Goal: Task Accomplishment & Management: Manage account settings

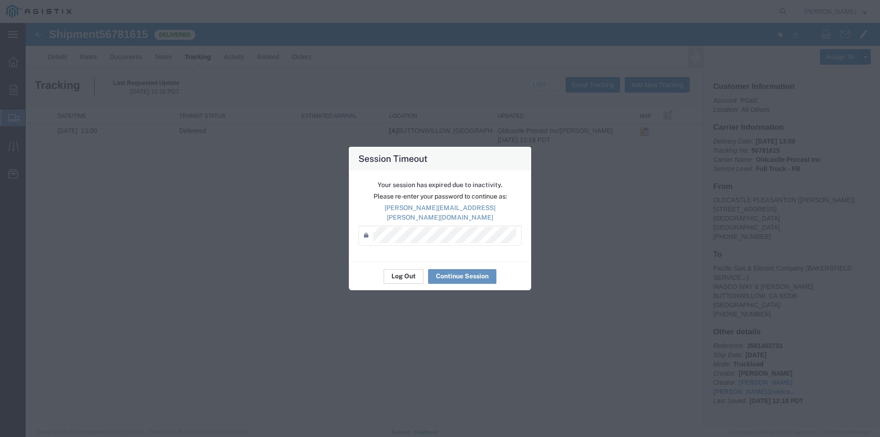
click at [410, 273] on button "Log Out" at bounding box center [404, 276] width 40 height 15
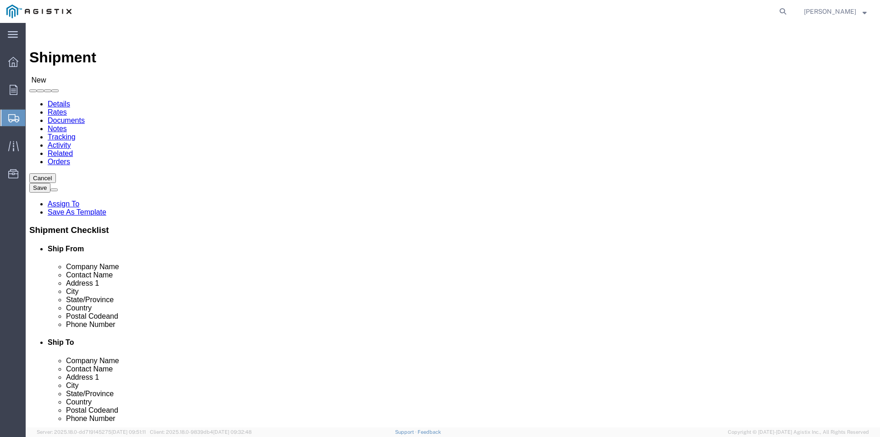
select select
click at [11, 90] on icon at bounding box center [14, 90] width 8 height 10
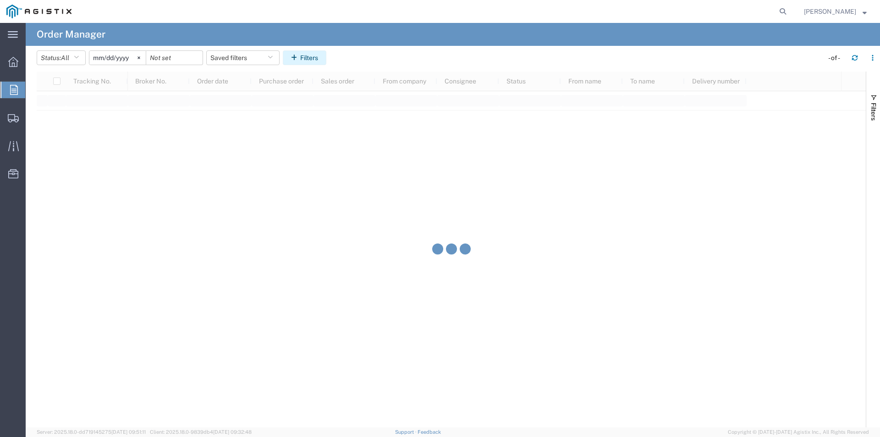
click at [298, 63] on button "Filters" at bounding box center [305, 57] width 44 height 15
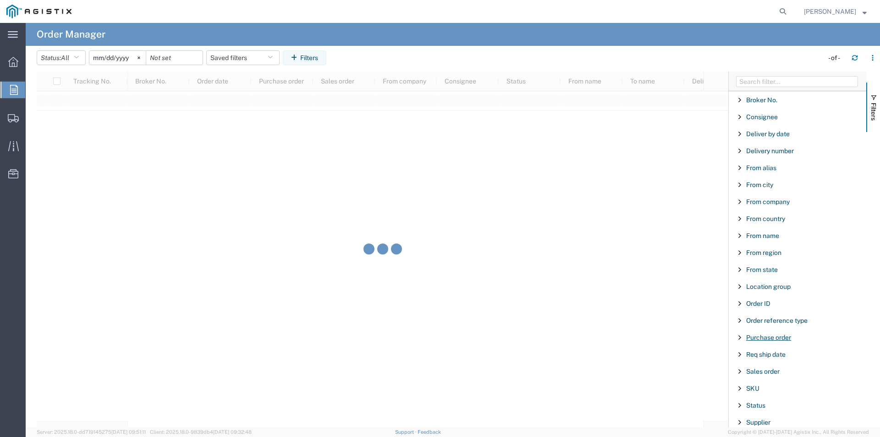
click at [769, 336] on span "Purchase order" at bounding box center [769, 337] width 45 height 7
click at [768, 377] on input "Filter Value" at bounding box center [801, 376] width 120 height 11
type input "3501403863"
click at [111, 52] on input "[DATE]" at bounding box center [117, 58] width 56 height 14
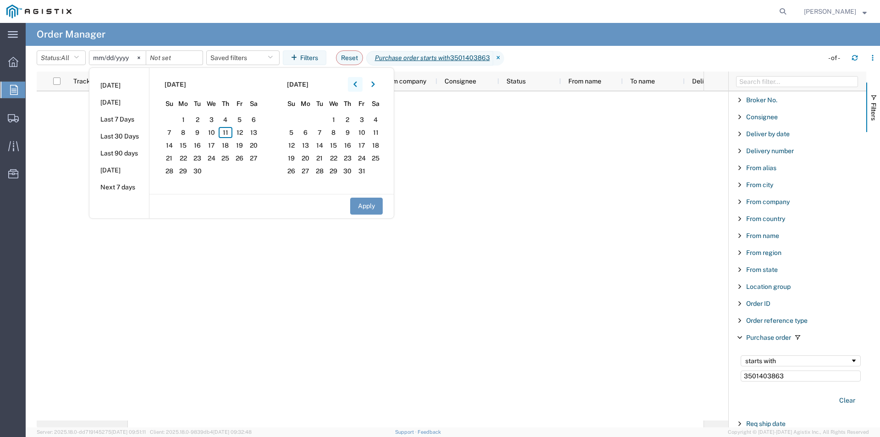
click at [356, 85] on button "button" at bounding box center [355, 84] width 15 height 15
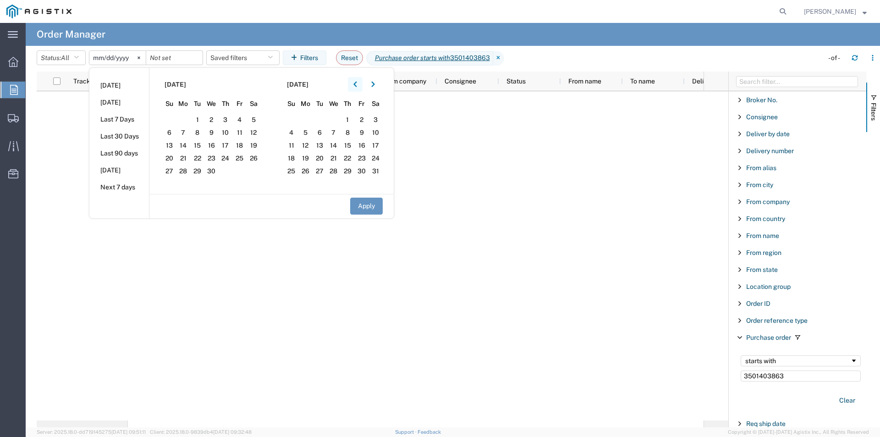
click at [356, 85] on button "button" at bounding box center [355, 84] width 15 height 15
click at [256, 117] on span "4" at bounding box center [254, 119] width 14 height 11
click at [369, 203] on button "Apply" at bounding box center [366, 206] width 33 height 17
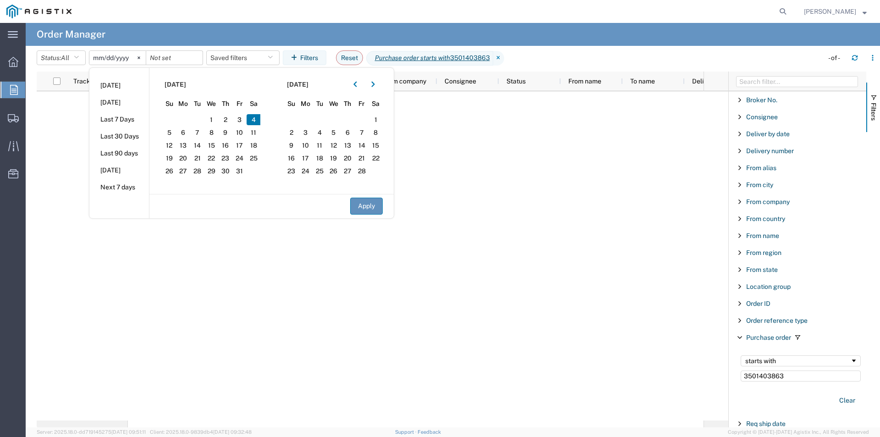
type input "[DATE]"
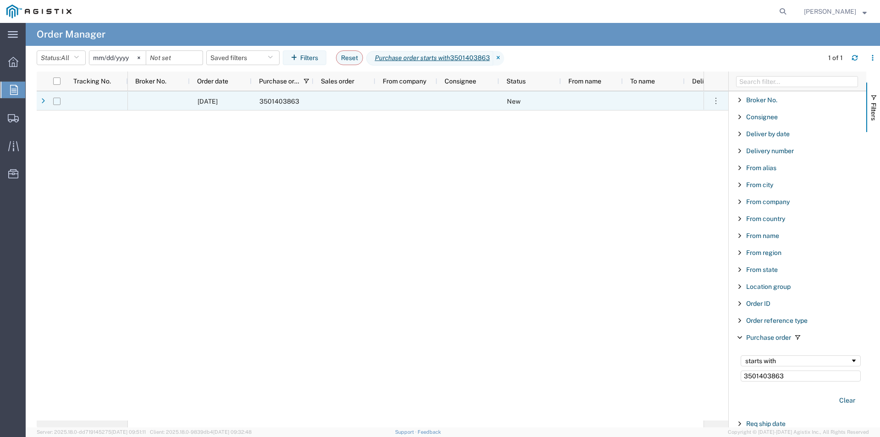
click at [59, 103] on input "Press Space to toggle row selection (unchecked)" at bounding box center [56, 101] width 7 height 7
checkbox input "true"
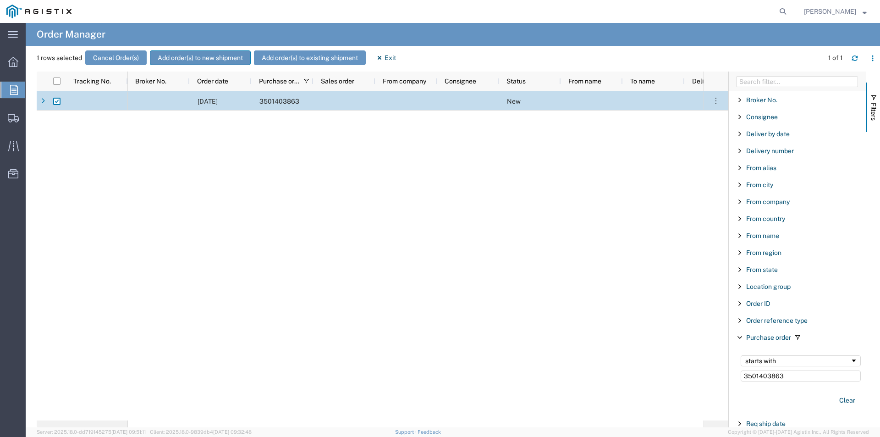
click at [232, 56] on button "Add order(s) to new shipment" at bounding box center [200, 57] width 101 height 15
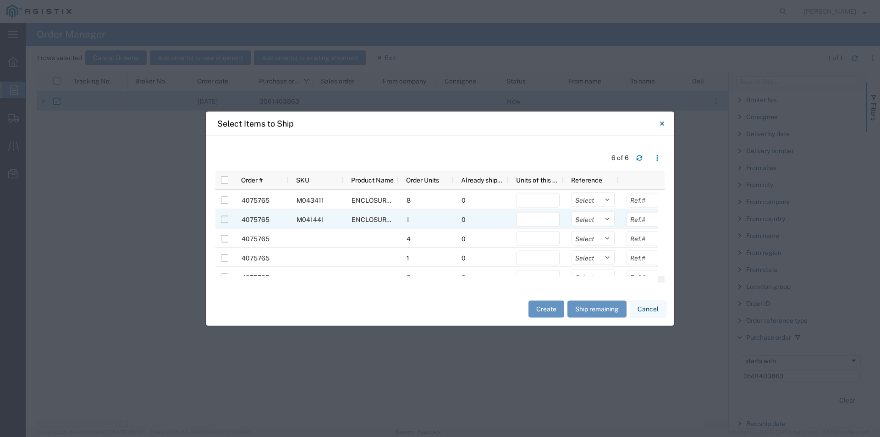
click at [227, 222] on input "Press Space to toggle row selection (unchecked)" at bounding box center [224, 219] width 7 height 7
checkbox input "true"
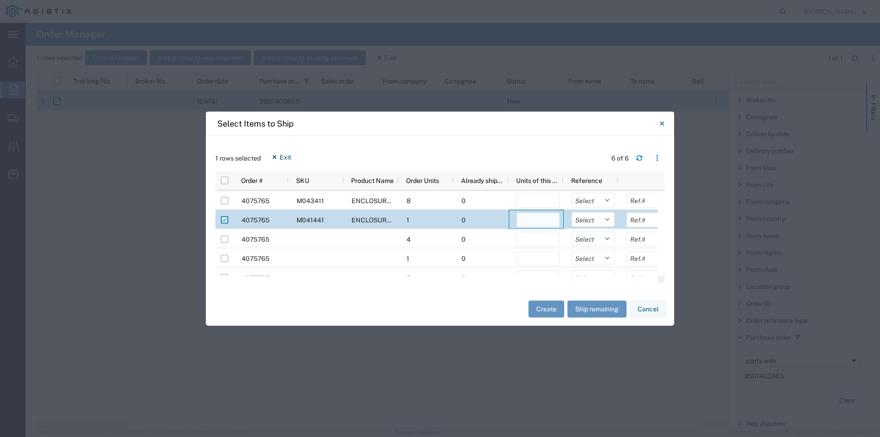
click at [545, 223] on input "number" at bounding box center [538, 219] width 43 height 15
type input "1"
click at [548, 307] on button "Create" at bounding box center [547, 309] width 36 height 17
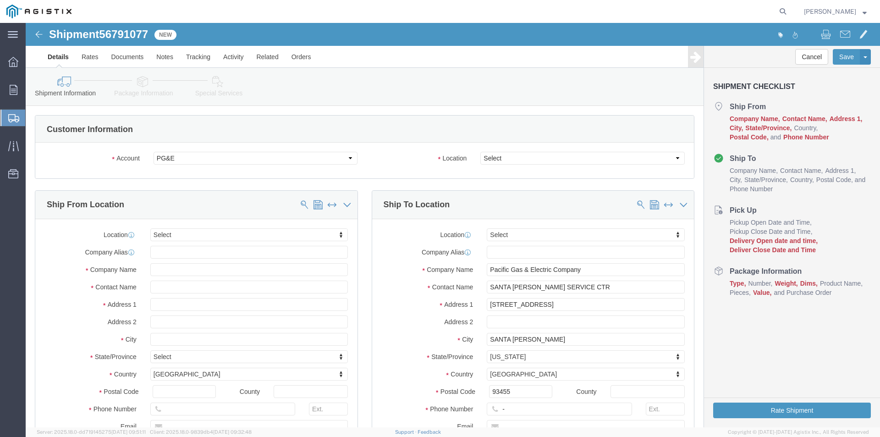
select select
click select "Select All Others [GEOGRAPHIC_DATA] [GEOGRAPHIC_DATA] [GEOGRAPHIC_DATA] [GEOGRA…"
select select "23082"
click select "Select All Others [GEOGRAPHIC_DATA] [GEOGRAPHIC_DATA] [GEOGRAPHIC_DATA] [GEOGRA…"
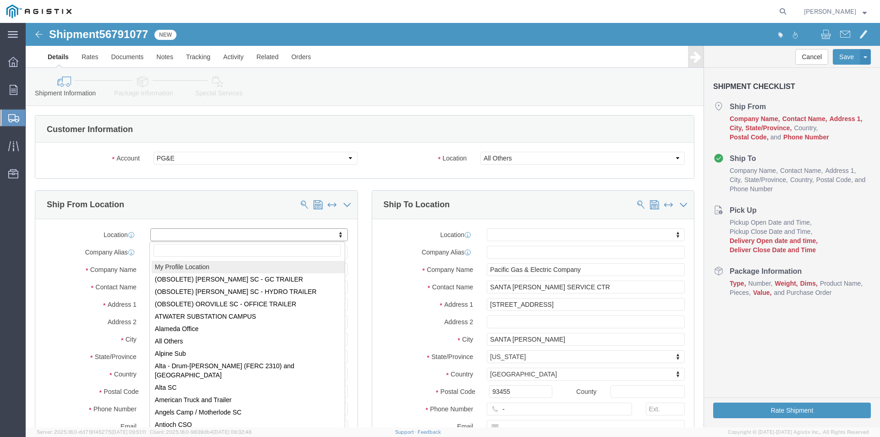
select select "MYPROFILE"
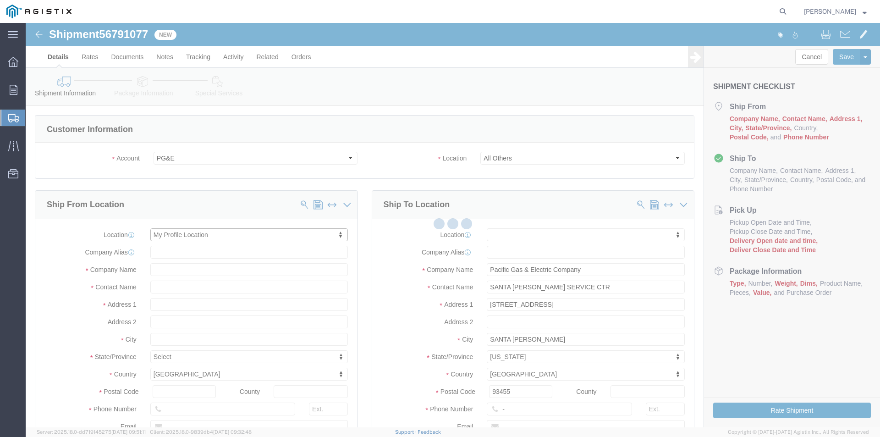
select select "CA"
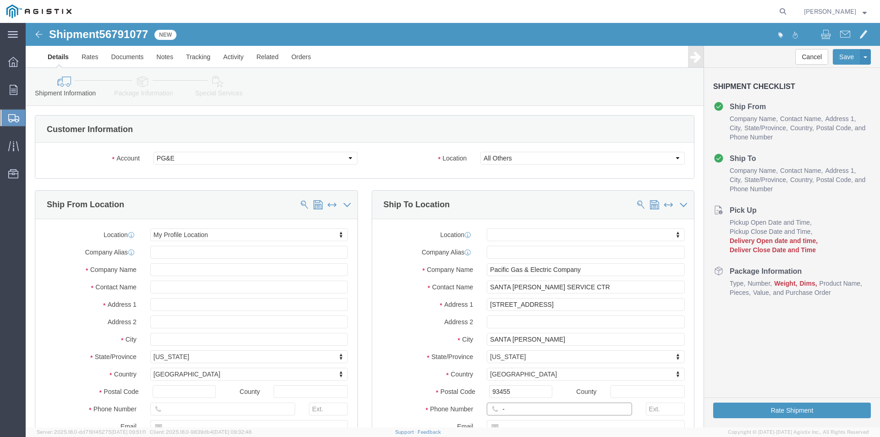
drag, startPoint x: 499, startPoint y: 385, endPoint x: 463, endPoint y: 389, distance: 36.0
click div "-"
click input "text"
type input "[PHONE_NUMBER]"
click label "Postal Code"
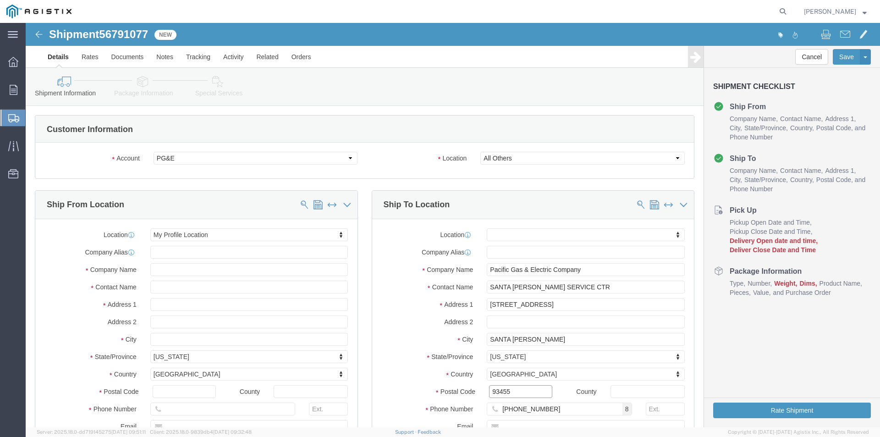
click input "93455"
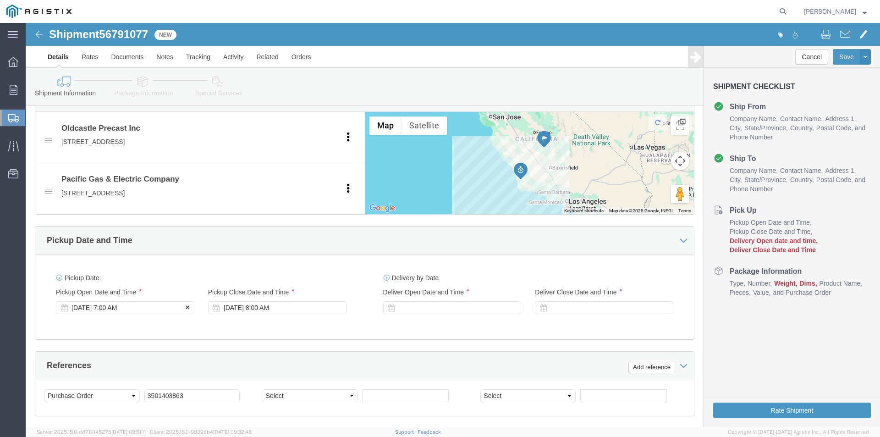
scroll to position [413, 0]
click div "[DATE] 7:00 AM"
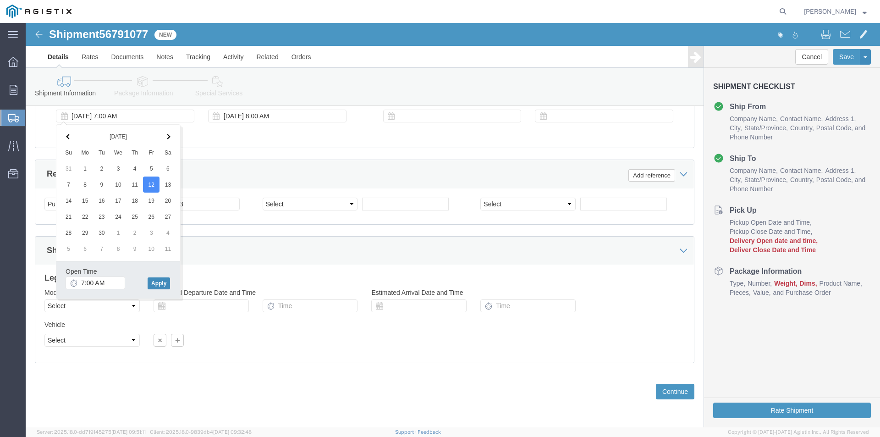
click button "Apply"
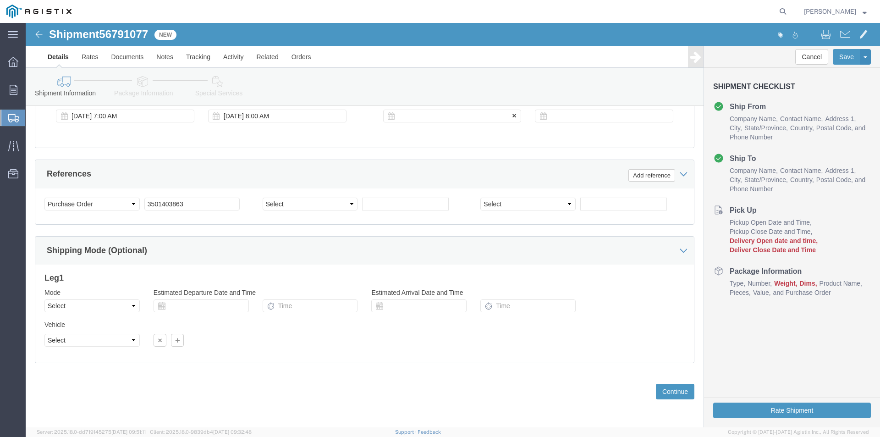
click div
click button "Apply"
click div
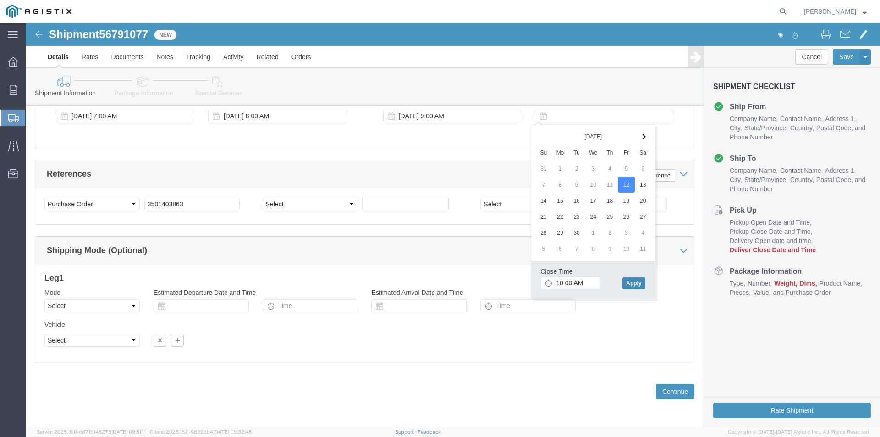
click button "Apply"
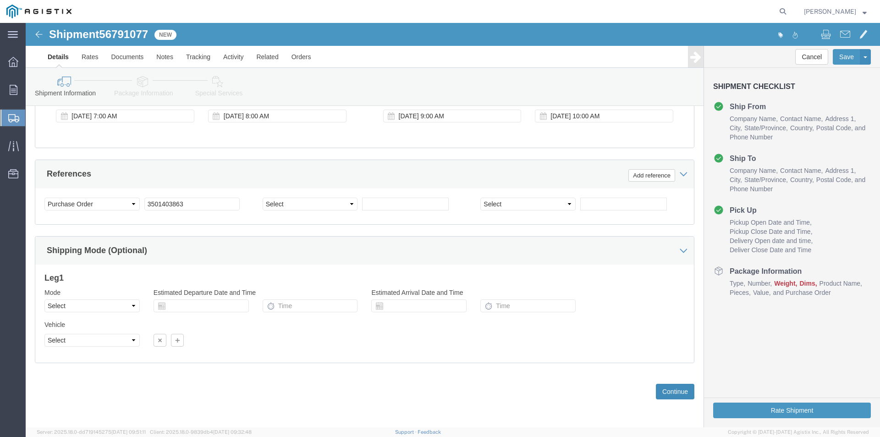
click button "Continue"
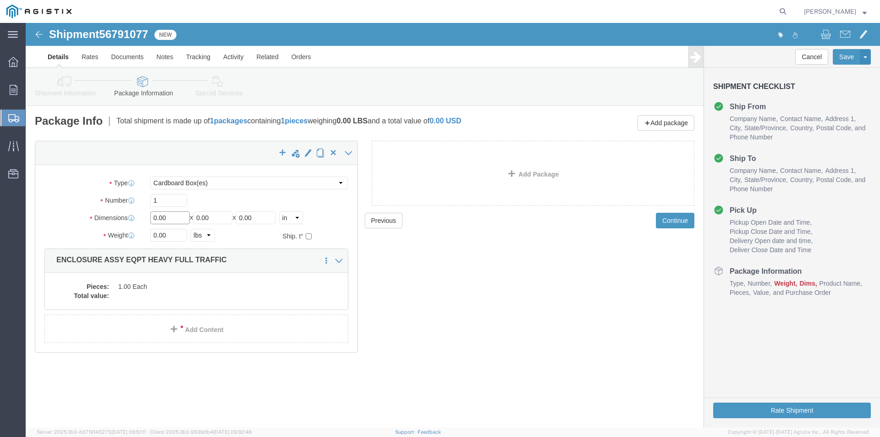
drag, startPoint x: 146, startPoint y: 195, endPoint x: 123, endPoint y: 198, distance: 23.5
click div "Length 0.00 x Width 0.00 x Height 0.00 Select cm ft in"
type input "46"
drag, startPoint x: 193, startPoint y: 192, endPoint x: 162, endPoint y: 190, distance: 31.2
click div "Length 46 x Width 0.00 x Height 0.00 Select cm ft in"
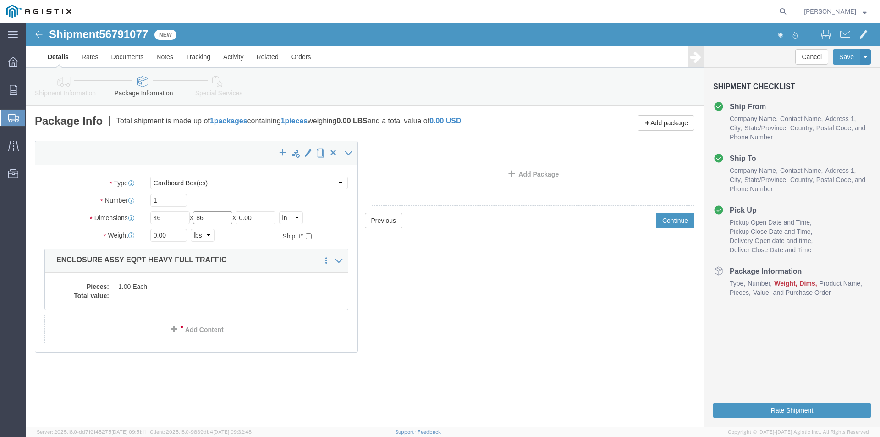
type input "86"
drag, startPoint x: 243, startPoint y: 193, endPoint x: 165, endPoint y: 194, distance: 78.9
click div "Length 46 x Width 86 x Height 0.00 Select cm ft in"
type input "72"
drag, startPoint x: 155, startPoint y: 212, endPoint x: 80, endPoint y: 210, distance: 75.2
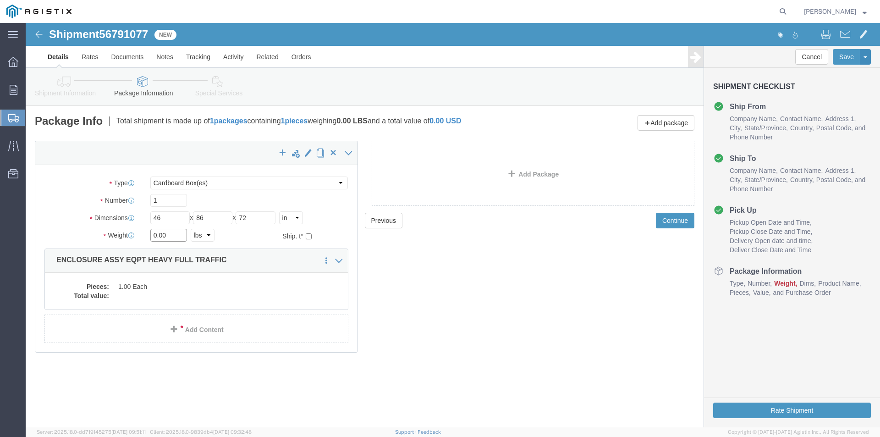
click div "Weight 0.00 Select kgs lbs Ship. t°"
type input "25000"
click dd
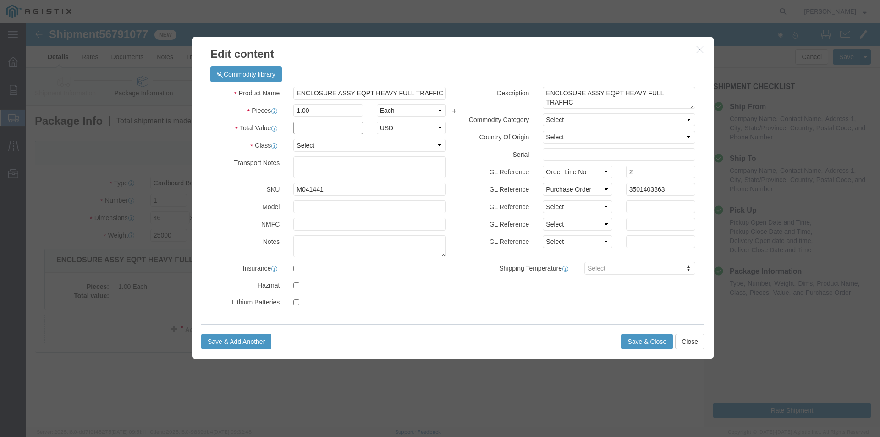
click input "text"
type input "1"
click select "Select 50 55 60 65 70 85 92.5 100 125 175 250 300 400"
select select "55"
click select "Select 50 55 60 65 70 85 92.5 100 125 175 250 300 400"
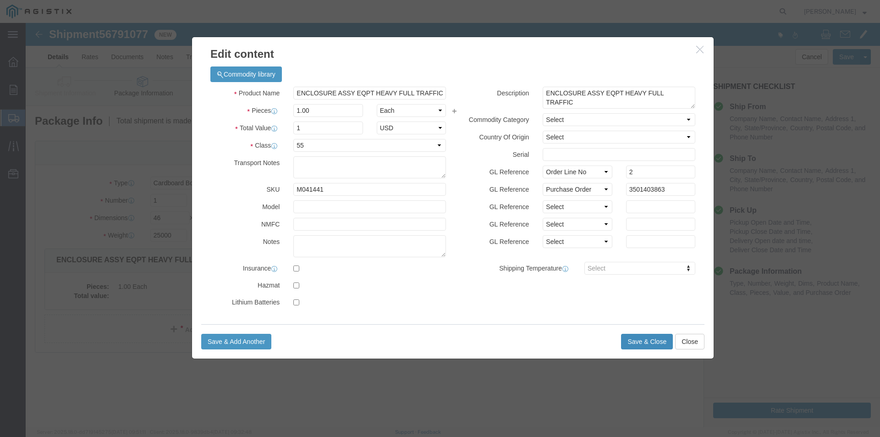
click button "Save & Close"
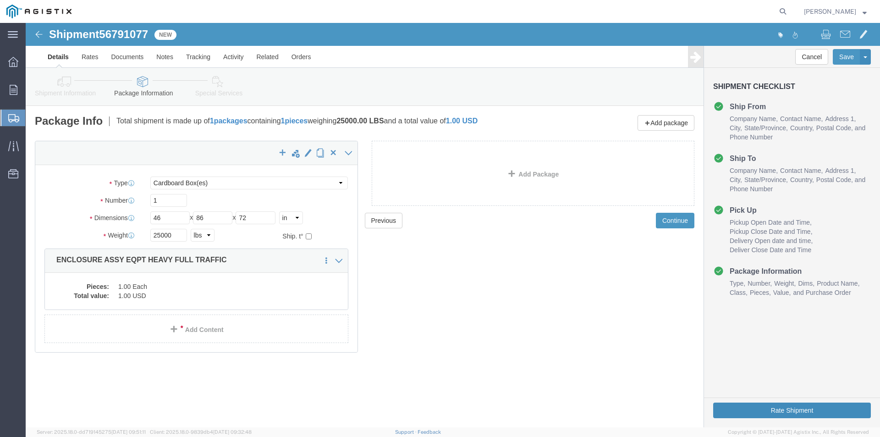
click button "Rate Shipment"
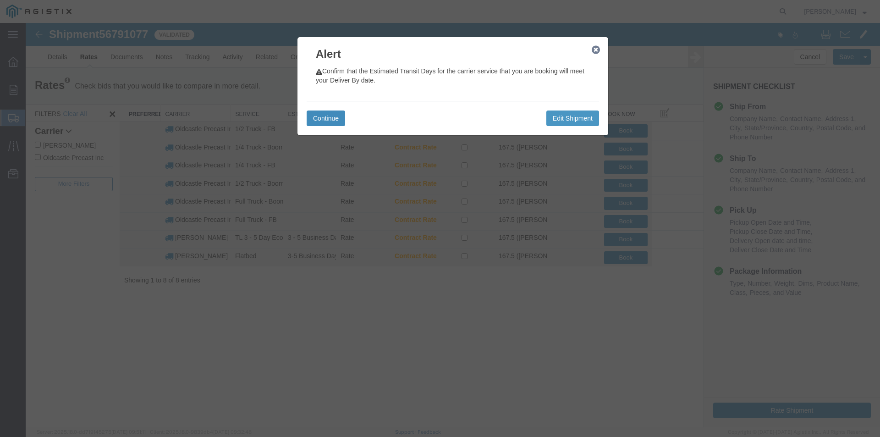
click at [336, 122] on button "Continue" at bounding box center [326, 119] width 39 height 16
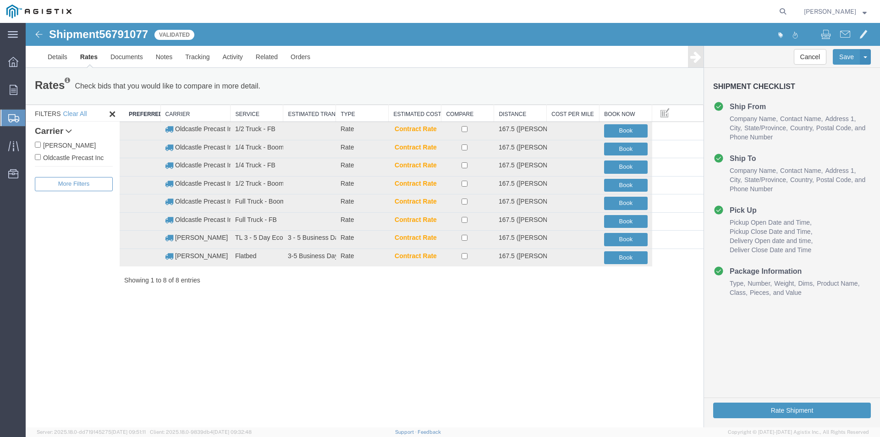
click at [84, 160] on label "Oldcastle Precast Inc" at bounding box center [74, 157] width 78 height 10
click at [41, 160] on input "Oldcastle Precast Inc" at bounding box center [38, 157] width 6 height 6
checkbox input "true"
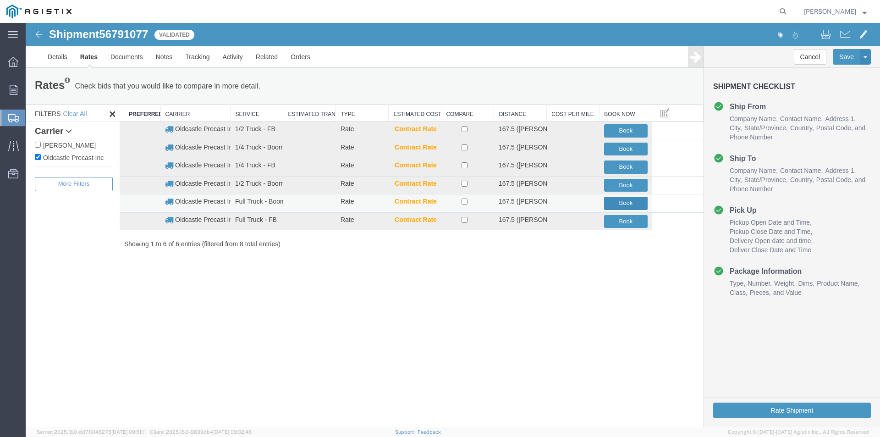
click at [638, 202] on button "Book" at bounding box center [626, 203] width 44 height 13
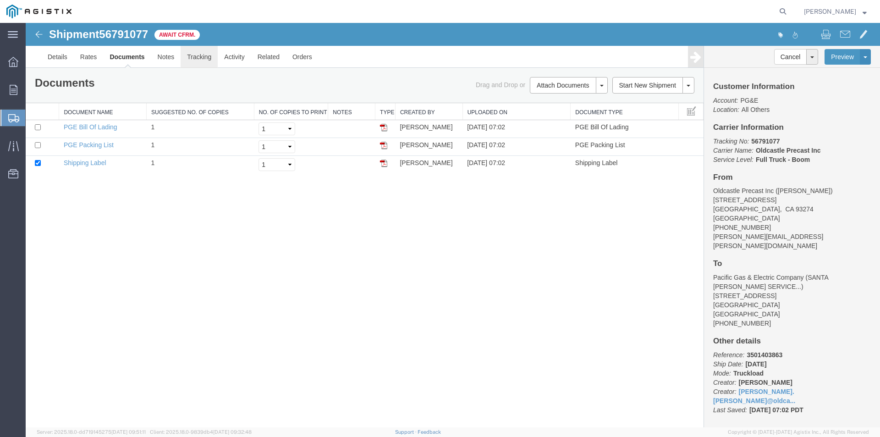
click at [204, 54] on link "Tracking" at bounding box center [199, 57] width 37 height 22
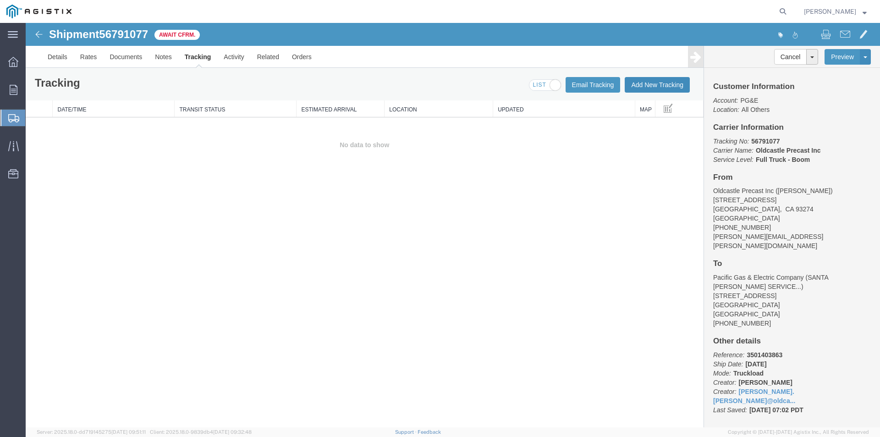
click at [647, 84] on button "Add New Tracking" at bounding box center [657, 85] width 65 height 16
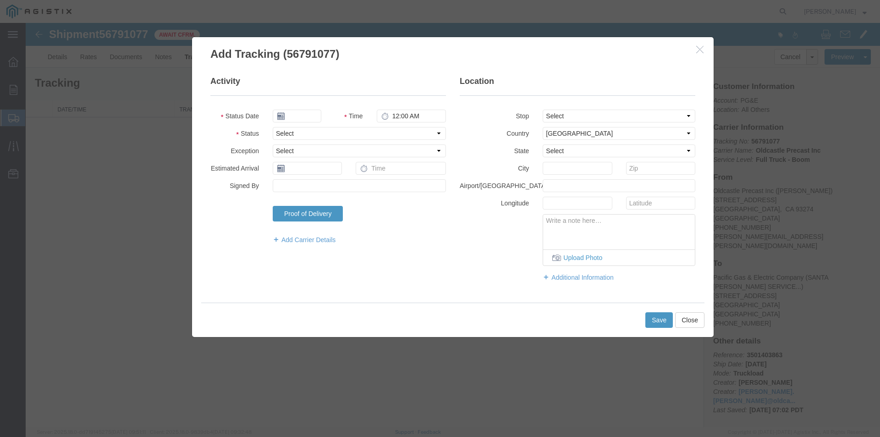
type input "[DATE]"
type input "8:00 AM"
click at [301, 116] on input "[DATE]" at bounding box center [297, 116] width 49 height 13
click at [345, 176] on td "12" at bounding box center [349, 173] width 14 height 14
type input "[DATE]"
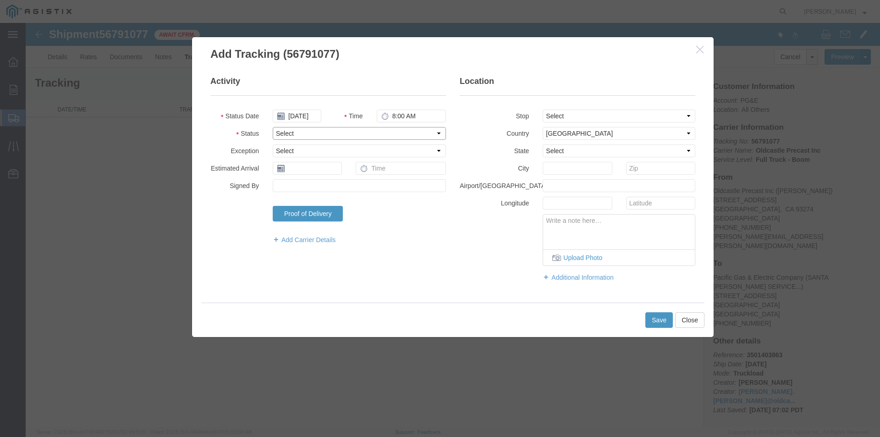
click at [289, 133] on select "Select Arrival Notice Available Arrival Notice Imported Arrive at Delivery Loca…" at bounding box center [359, 133] width 173 height 13
select select "DELIVRED"
click at [273, 127] on select "Select Arrival Notice Available Arrival Notice Imported Arrive at Delivery Loca…" at bounding box center [359, 133] width 173 height 13
click at [656, 321] on button "Save" at bounding box center [660, 320] width 28 height 16
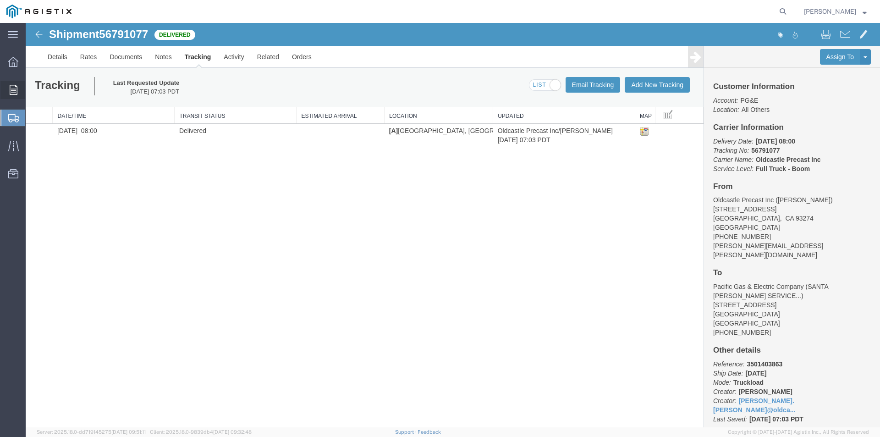
click at [15, 91] on icon at bounding box center [14, 90] width 8 height 10
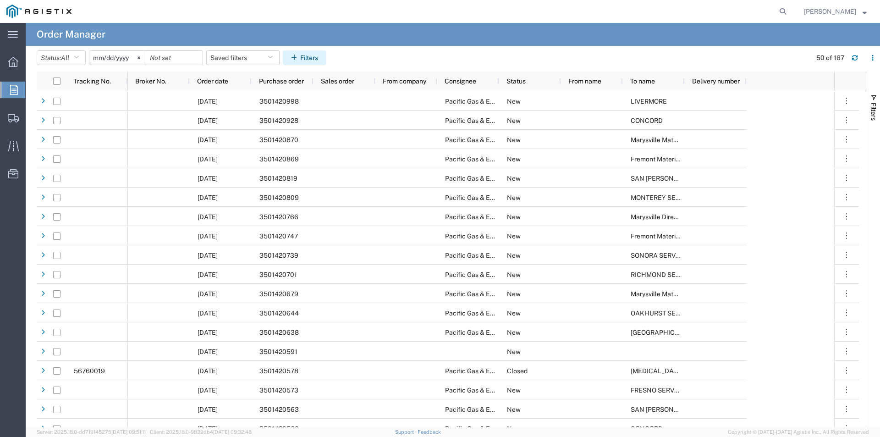
click at [308, 55] on button "Filters" at bounding box center [305, 57] width 44 height 15
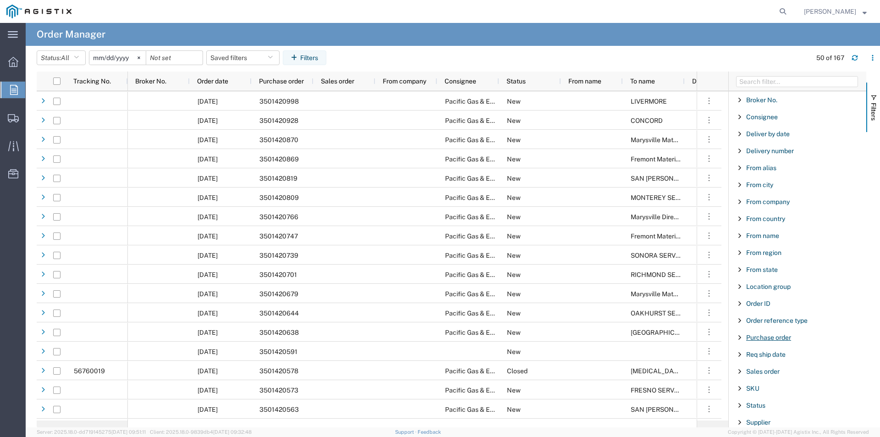
click at [772, 339] on span "Purchase order" at bounding box center [769, 337] width 45 height 7
click at [767, 374] on input "Filter Value" at bounding box center [801, 376] width 120 height 11
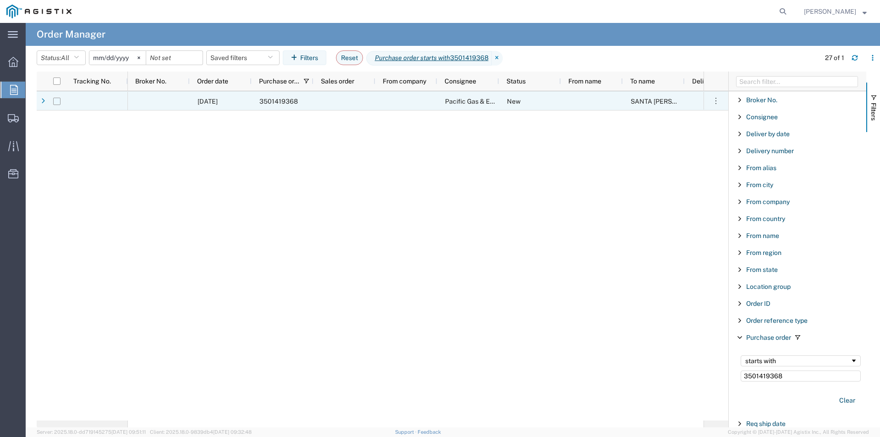
type input "3501419368"
click at [54, 98] on input "Press Space to toggle row selection (unchecked)" at bounding box center [56, 101] width 7 height 7
checkbox input "true"
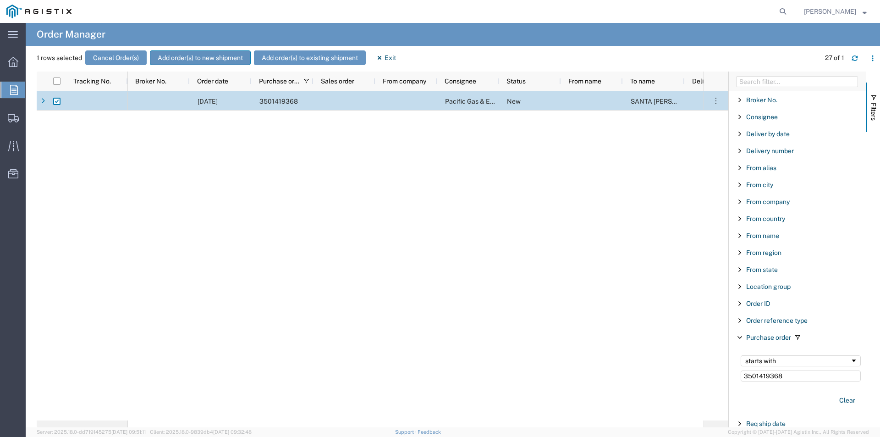
click at [197, 55] on button "Add order(s) to new shipment" at bounding box center [200, 57] width 101 height 15
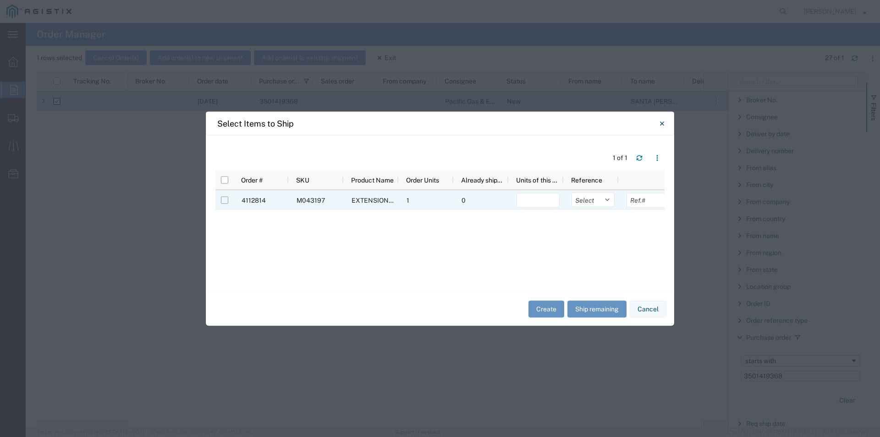
click at [226, 199] on input "Press Space to toggle row selection (unchecked)" at bounding box center [224, 199] width 7 height 7
checkbox input "true"
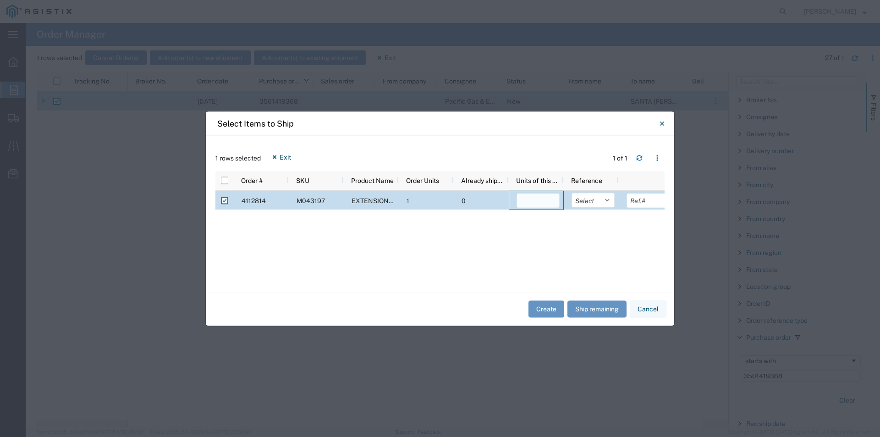
click at [526, 199] on input "number" at bounding box center [538, 200] width 43 height 15
type input "1"
click at [545, 306] on button "Create" at bounding box center [547, 309] width 36 height 17
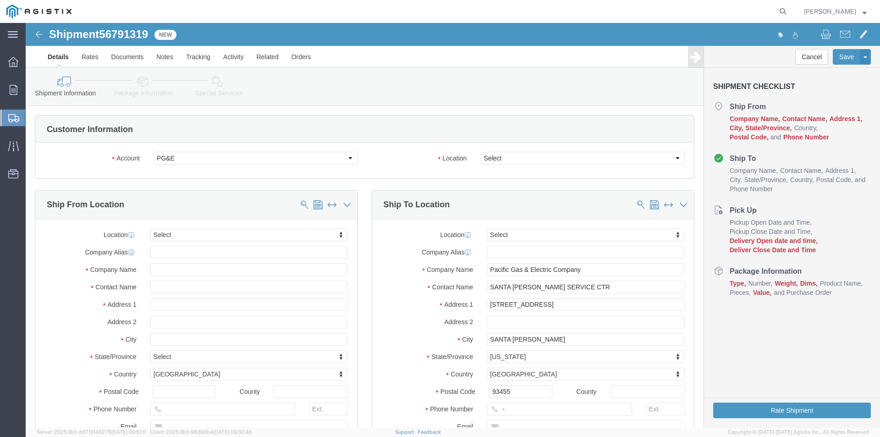
select select
click select "Select All Others [GEOGRAPHIC_DATA] [GEOGRAPHIC_DATA] [GEOGRAPHIC_DATA] [GEOGRA…"
select select "23082"
click select "Select All Others [GEOGRAPHIC_DATA] [GEOGRAPHIC_DATA] [GEOGRAPHIC_DATA] [GEOGRA…"
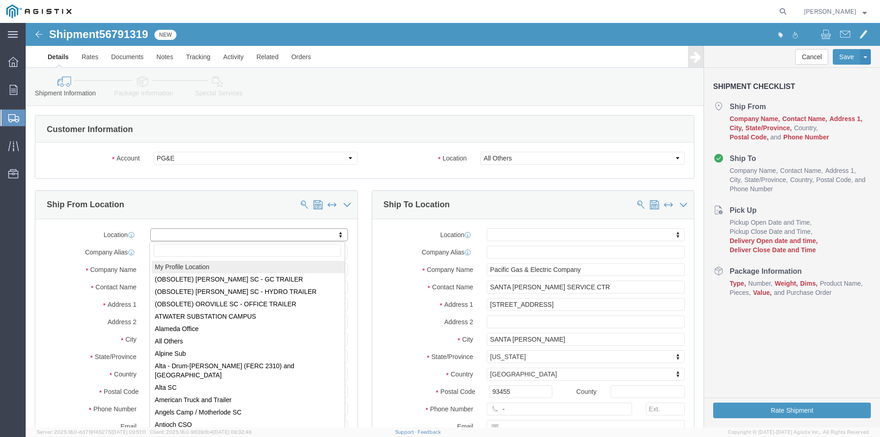
select select "MYPROFILE"
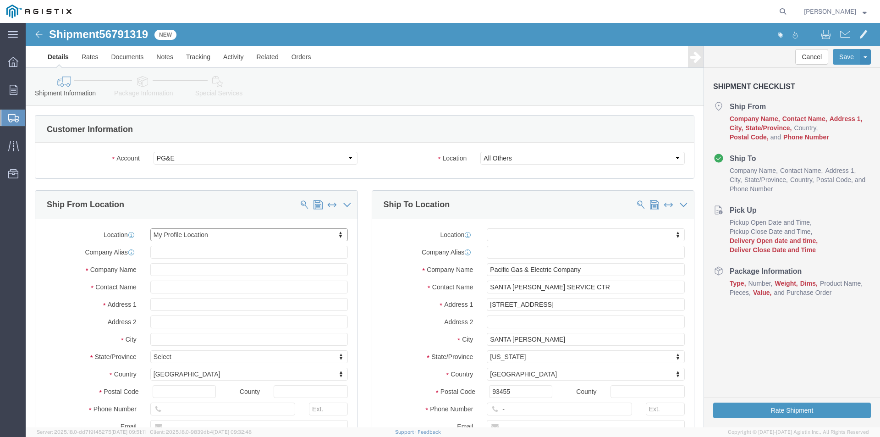
select select "CA"
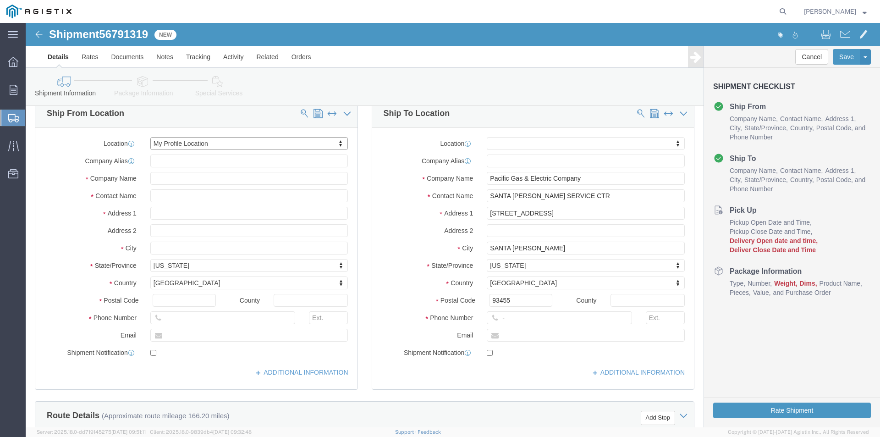
scroll to position [92, 0]
drag, startPoint x: 488, startPoint y: 292, endPoint x: 443, endPoint y: 298, distance: 45.7
click div "Phone Number -"
click input "text"
type input "[PHONE_NUMBER]"
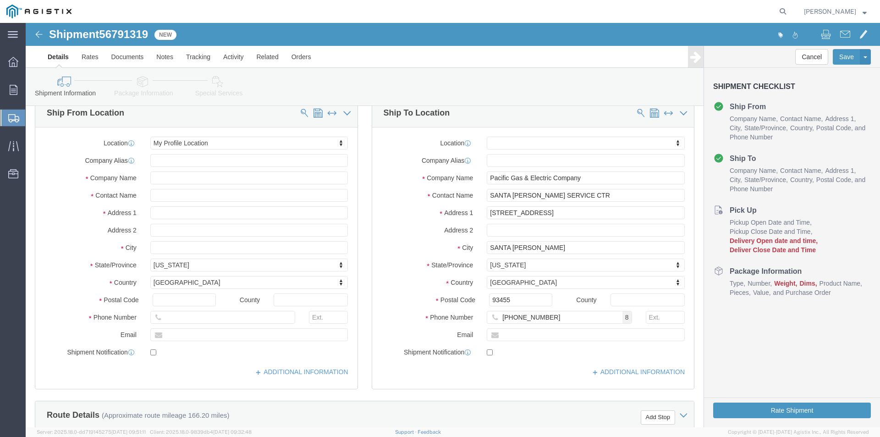
drag, startPoint x: 343, startPoint y: 254, endPoint x: 382, endPoint y: 273, distance: 44.1
click div "Ship To Location Location My Profile Location (OBSOLETE) [GEOGRAPHIC_DATA] SC -…"
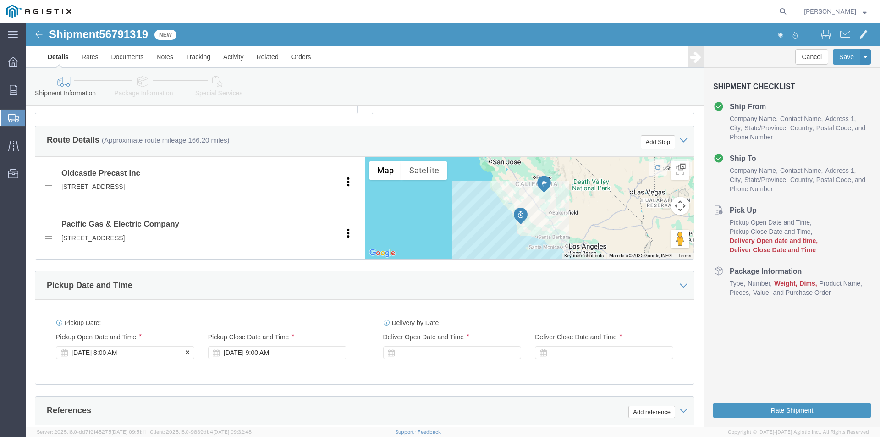
click div "[DATE] 8:00 AM"
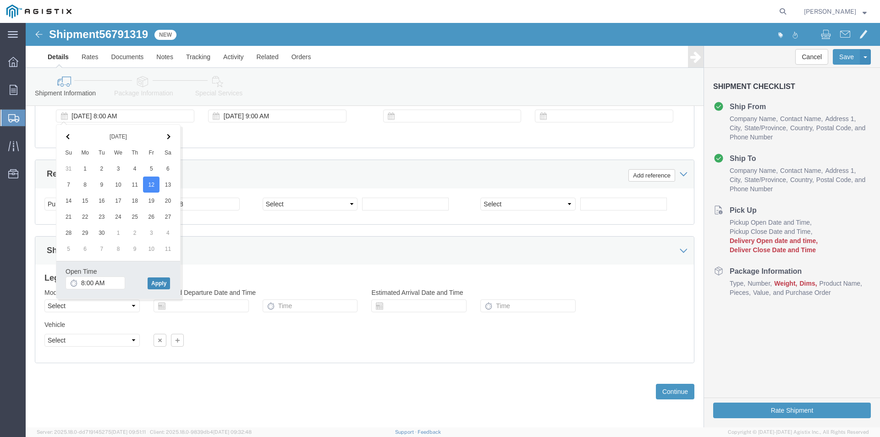
click button "Apply"
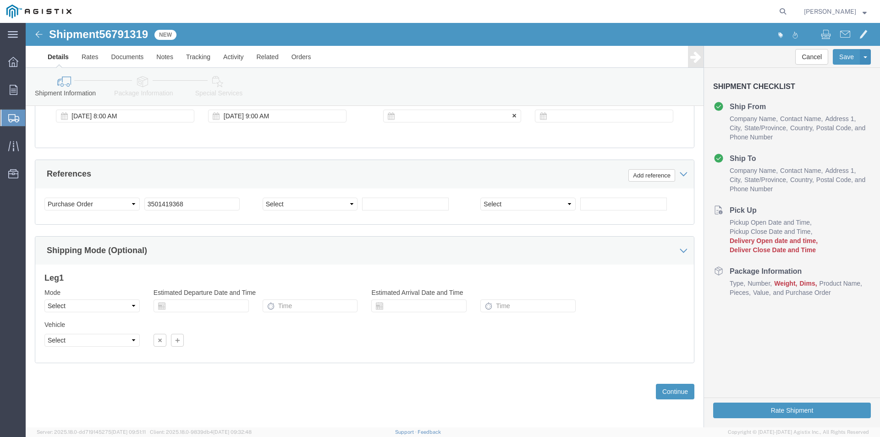
drag, startPoint x: 419, startPoint y: 87, endPoint x: 427, endPoint y: 93, distance: 10.8
click div
drag, startPoint x: 461, startPoint y: 258, endPoint x: 496, endPoint y: 203, distance: 65.0
click button "Apply"
click div
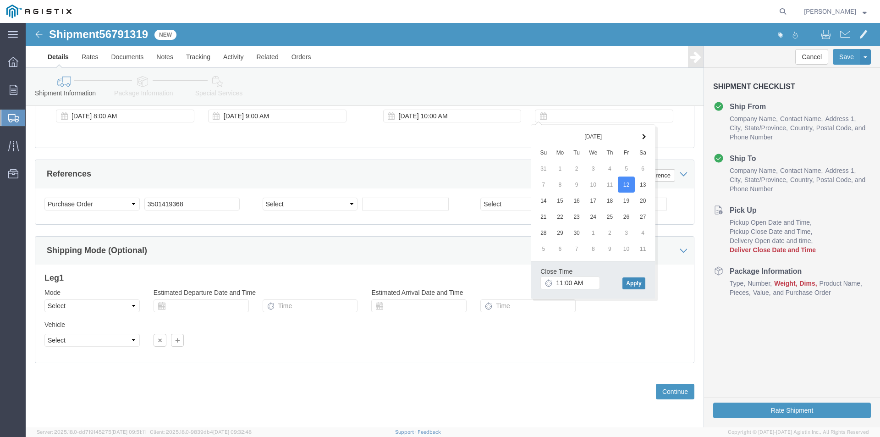
click button "Apply"
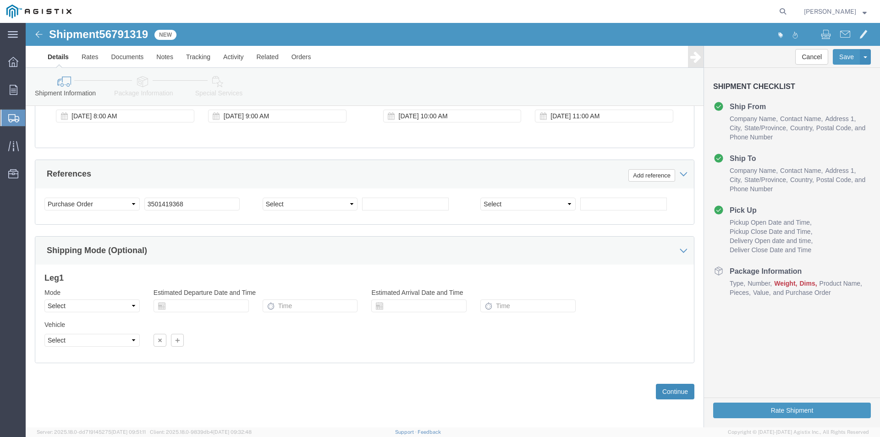
click button "Continue"
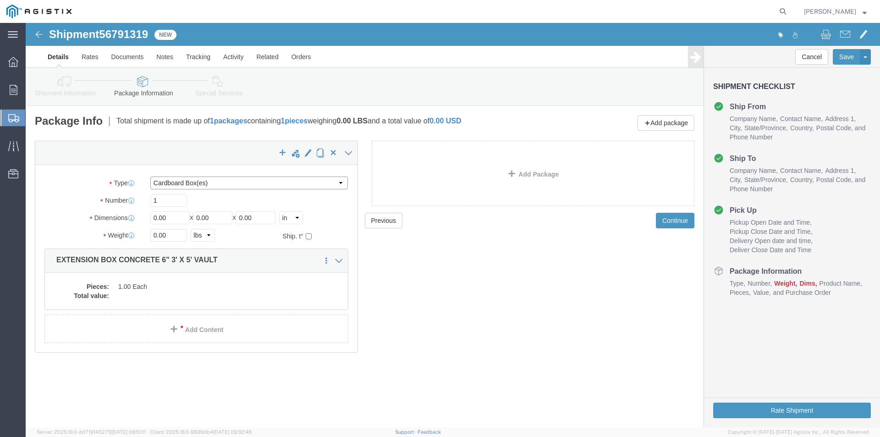
click select "Select Bulk Bundle(s) Cardboard Box(es) Carton(s) Crate(s) Drum(s) (Fiberboard)…"
select select "NKCR"
click select "Select Bulk Bundle(s) Cardboard Box(es) Carton(s) Crate(s) Drum(s) (Fiberboard)…"
drag, startPoint x: 146, startPoint y: 193, endPoint x: 97, endPoint y: 205, distance: 50.7
click div "Package Type Select Bulk Bundle(s) Cardboard Box(es) Carton(s) Crate(s) Drum(s)…"
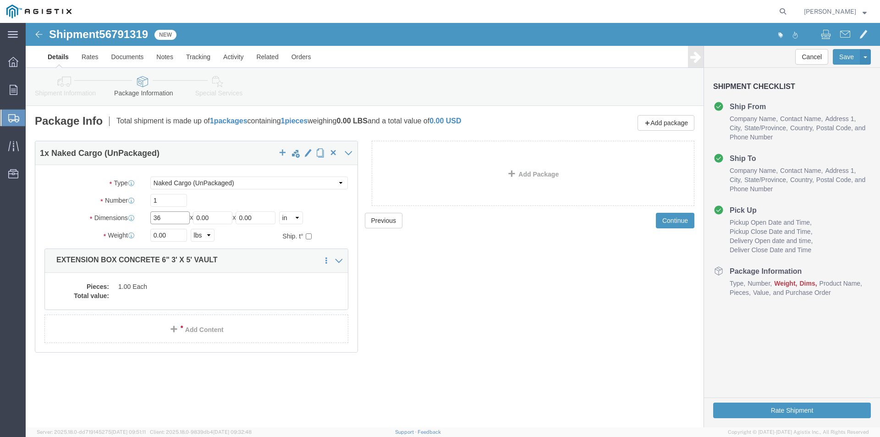
type input "36"
drag, startPoint x: 191, startPoint y: 192, endPoint x: 22, endPoint y: 195, distance: 169.2
click div "Dimensions Length 36 x Width 0.00 x Height 0.00 Select cm ft in"
type input "60"
drag, startPoint x: 240, startPoint y: 192, endPoint x: 55, endPoint y: 188, distance: 185.8
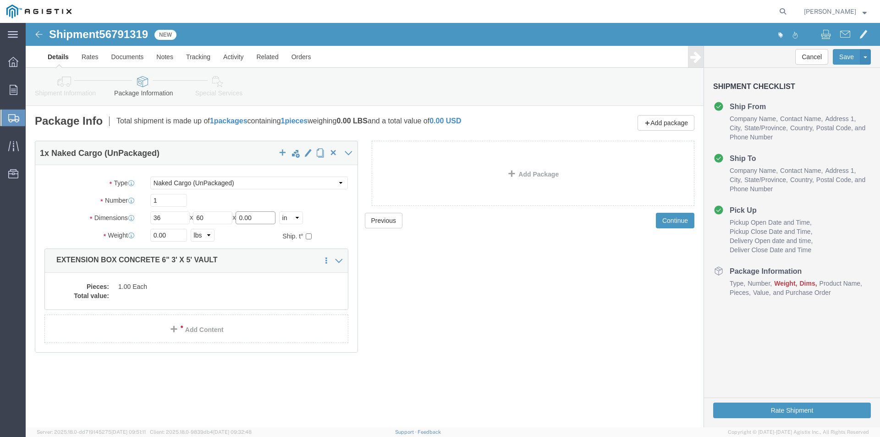
click div "Package Type Select Bulk Bundle(s) Cardboard Box(es) Carton(s) Crate(s) Drum(s)…"
type input "06"
drag, startPoint x: 148, startPoint y: 214, endPoint x: 44, endPoint y: 234, distance: 105.5
click div "Package Type Select Bulk Bundle(s) Cardboard Box(es) Carton(s) Crate(s) Drum(s)…"
type input "500"
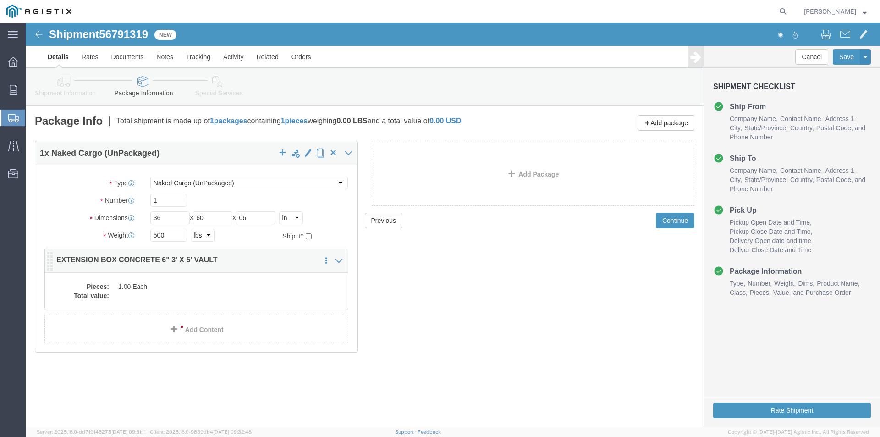
click dd "1.00 Each"
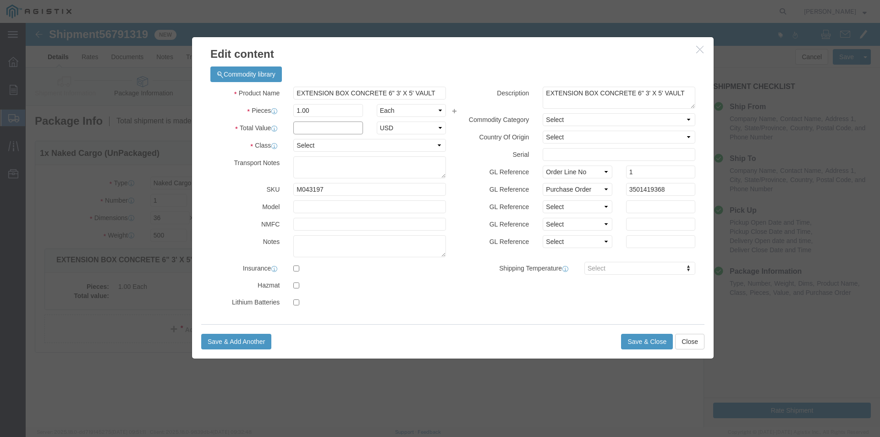
click input "text"
type input "1"
click select "Select 50 55 60 65 70 85 92.5 100 125 175 250 300 400"
select select "55"
click select "Select 50 55 60 65 70 85 92.5 100 125 175 250 300 400"
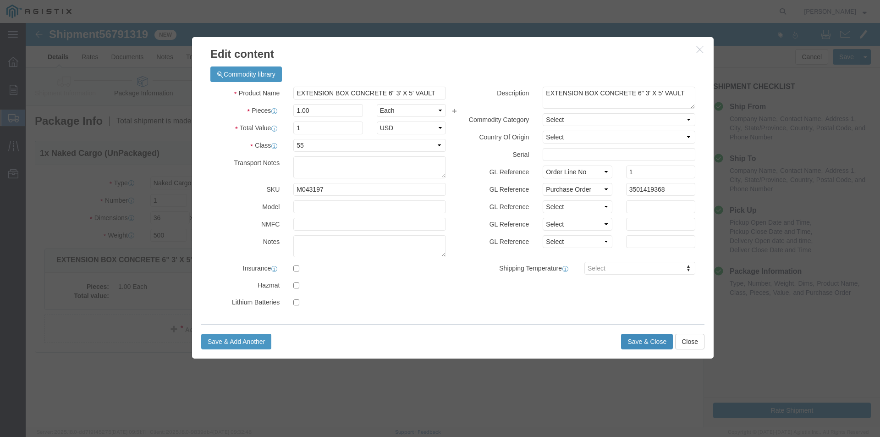
click button "Save & Close"
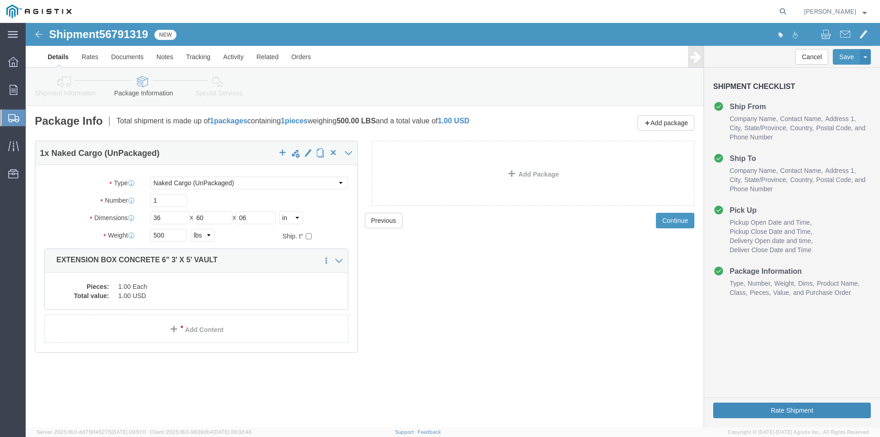
click button "Rate Shipment"
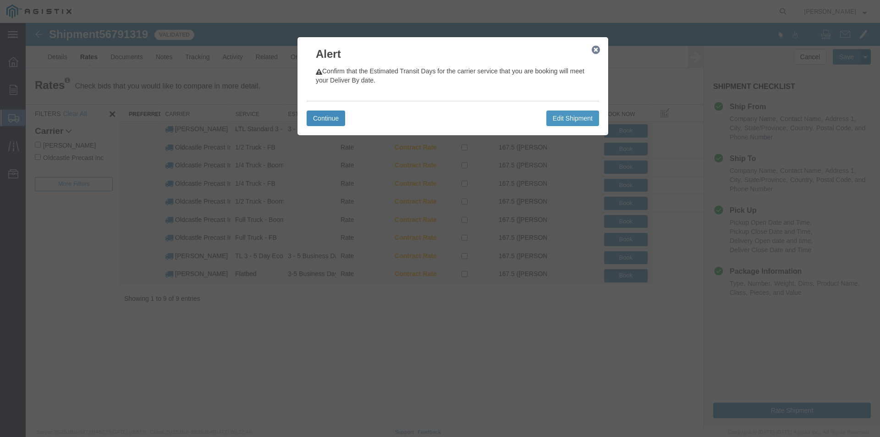
click at [325, 118] on button "Continue" at bounding box center [326, 119] width 39 height 16
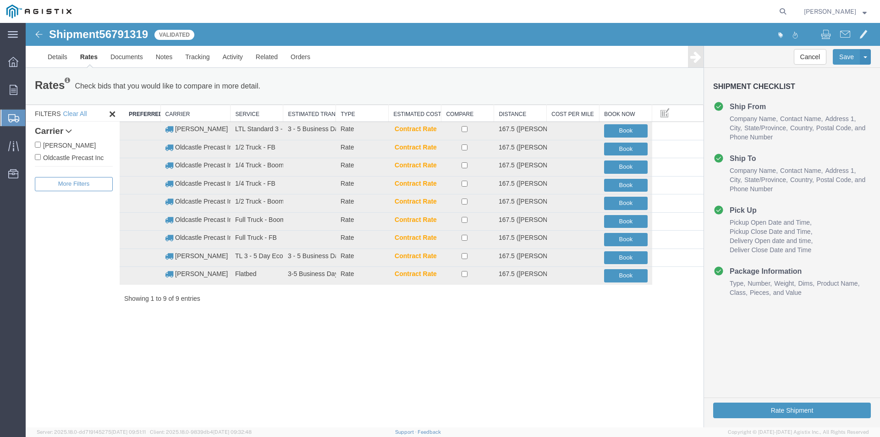
click at [81, 157] on label "Oldcastle Precast Inc" at bounding box center [74, 157] width 78 height 10
click at [41, 157] on input "Oldcastle Precast Inc" at bounding box center [38, 157] width 6 height 6
checkbox input "true"
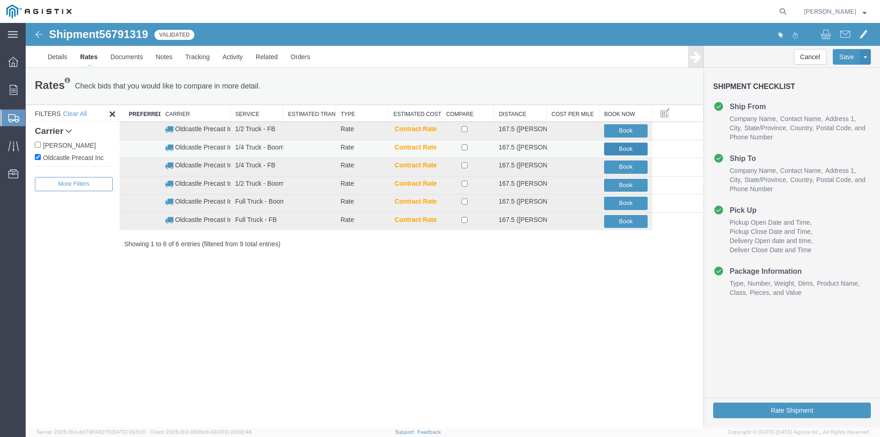
click at [614, 147] on button "Book" at bounding box center [626, 149] width 44 height 13
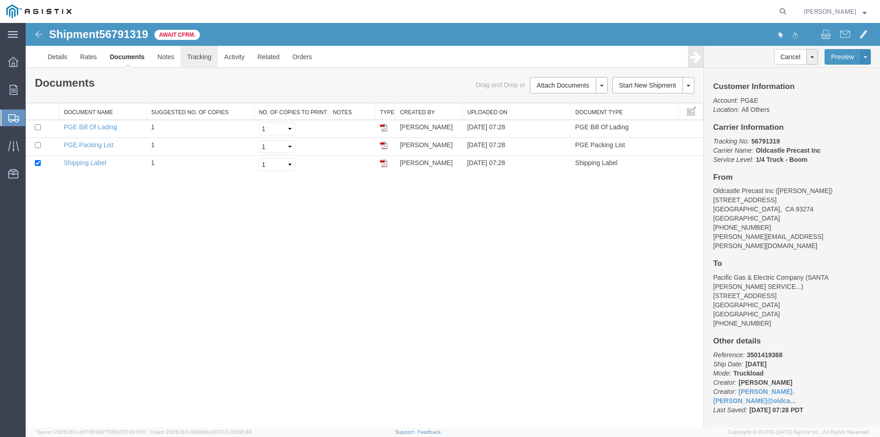
click at [192, 54] on link "Tracking" at bounding box center [199, 57] width 37 height 22
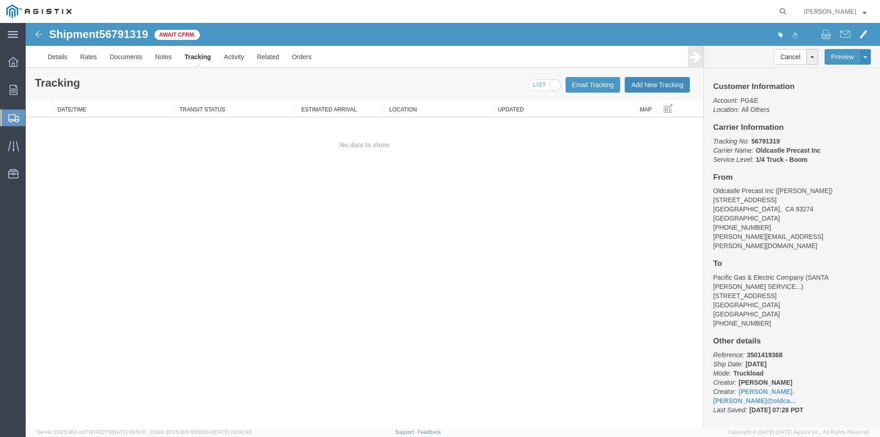
click at [667, 88] on button "Add New Tracking" at bounding box center [657, 85] width 65 height 16
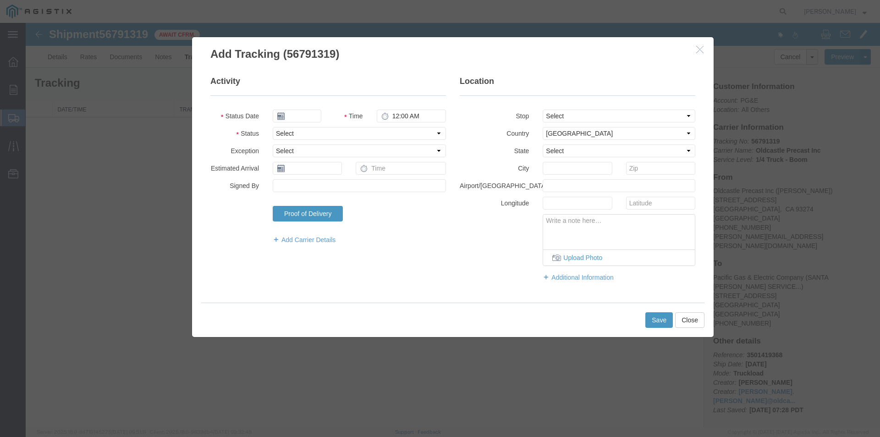
type input "[DATE]"
type input "8:00 AM"
click at [305, 118] on input "[DATE]" at bounding box center [297, 116] width 49 height 13
click at [349, 172] on td "12" at bounding box center [349, 173] width 14 height 14
type input "[DATE]"
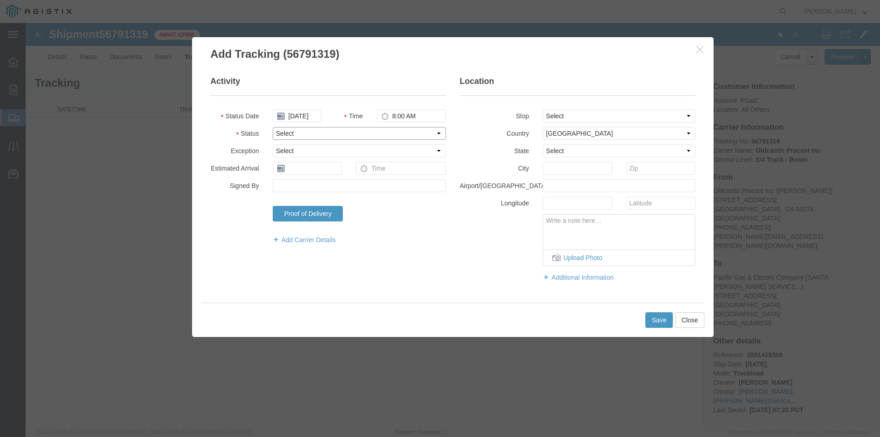
click at [297, 133] on select "Select Arrival Notice Available Arrival Notice Imported Arrive at Delivery Loca…" at bounding box center [359, 133] width 173 height 13
select select "DELIVRED"
click at [273, 127] on select "Select Arrival Notice Available Arrival Notice Imported Arrive at Delivery Loca…" at bounding box center [359, 133] width 173 height 13
drag, startPoint x: 642, startPoint y: 317, endPoint x: 649, endPoint y: 318, distance: 6.5
click at [643, 317] on div "Save Close" at bounding box center [453, 320] width 504 height 34
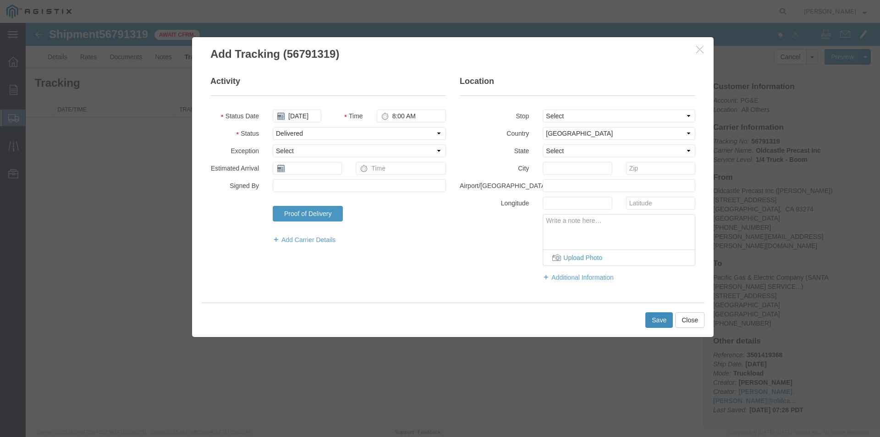
click at [652, 318] on button "Save" at bounding box center [660, 320] width 28 height 16
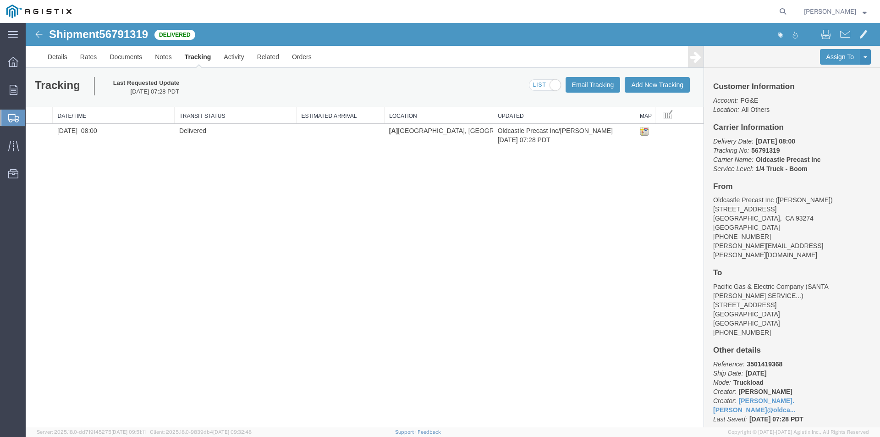
click at [732, 8] on agx-global-search at bounding box center [644, 11] width 293 height 23
click at [21, 84] on div at bounding box center [13, 90] width 26 height 18
